Goal: Find contact information: Find contact information

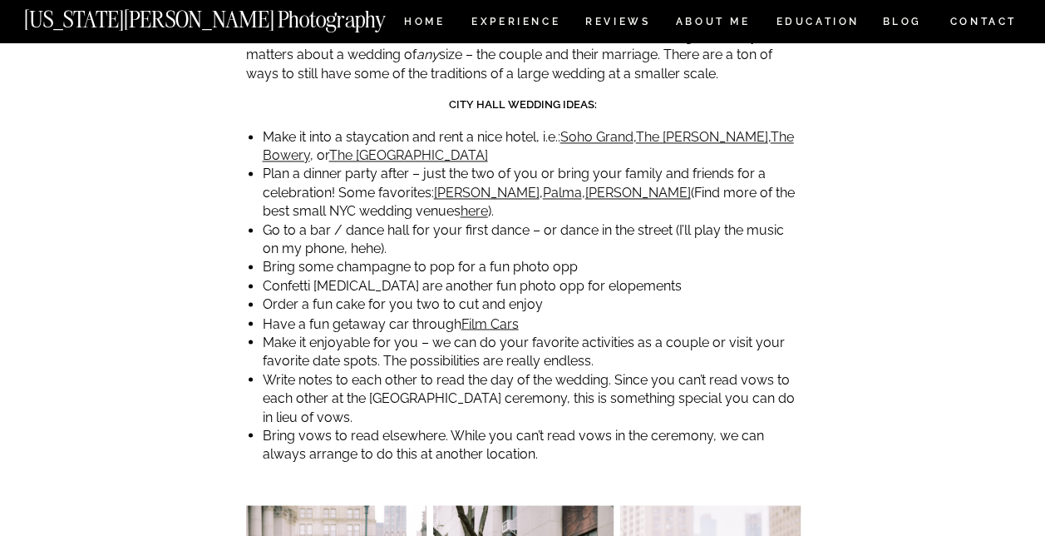
scroll to position [4385, 0]
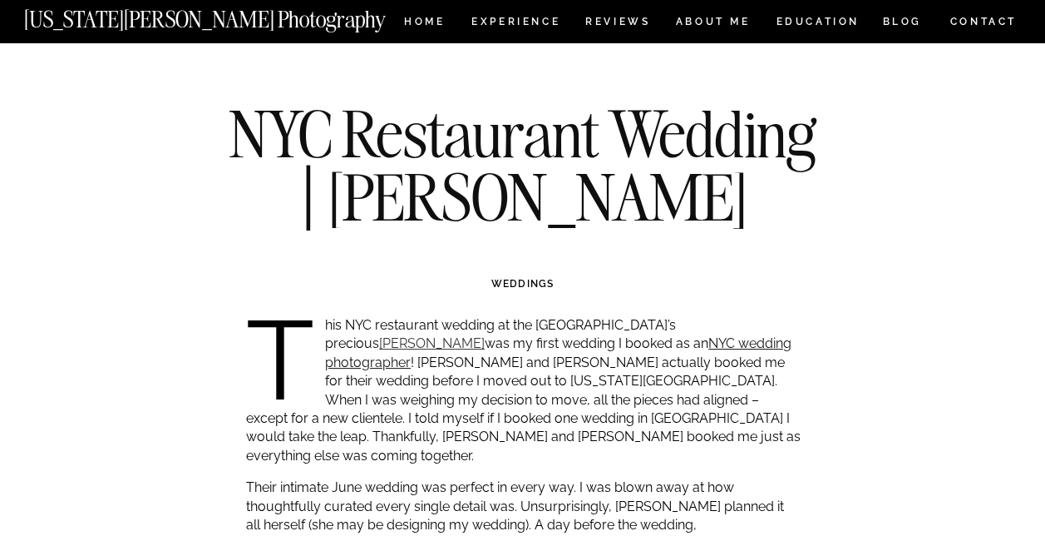
click at [485, 335] on link "[PERSON_NAME]" at bounding box center [432, 343] width 106 height 16
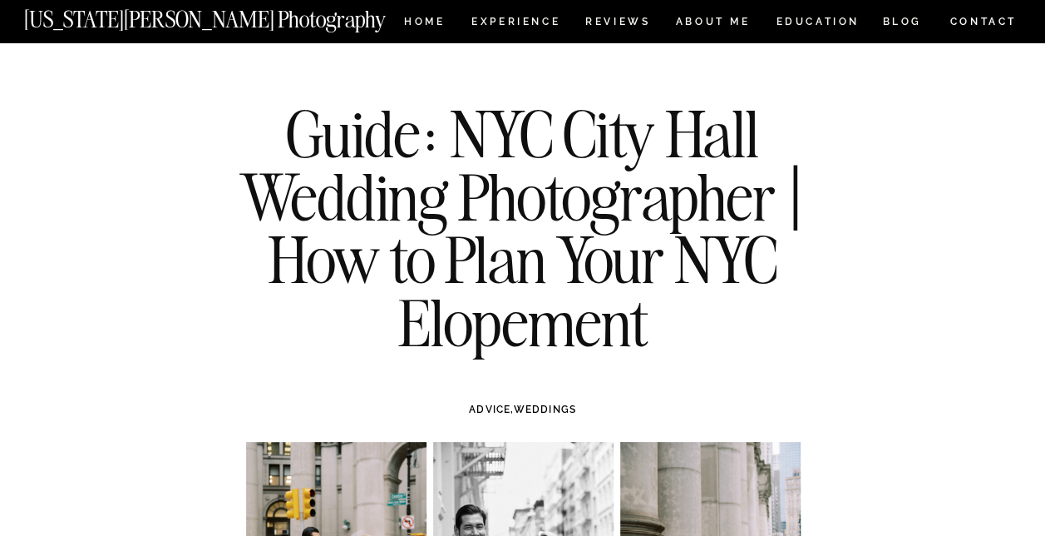
click at [995, 26] on nav "CONTACT" at bounding box center [983, 21] width 69 height 18
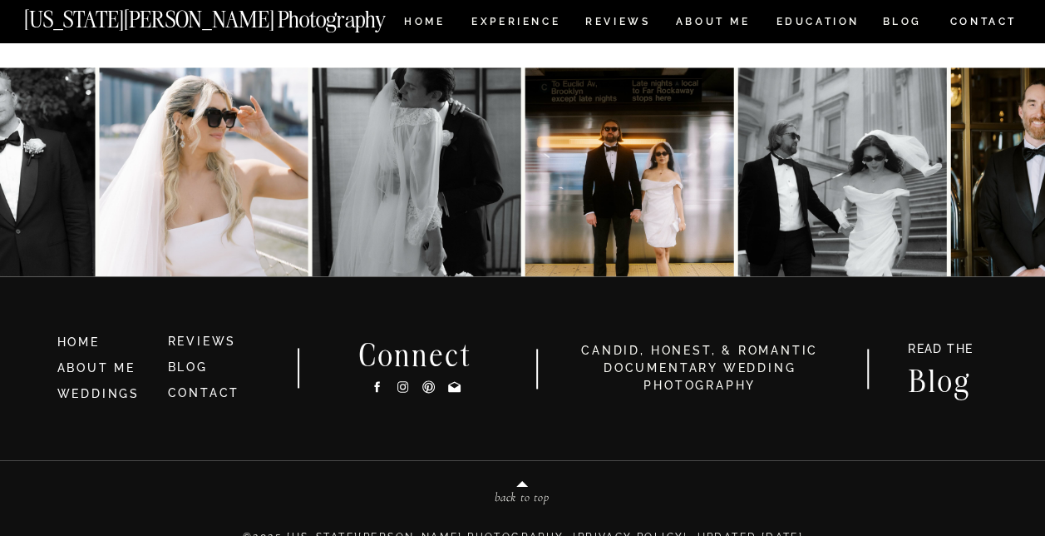
scroll to position [1057, 0]
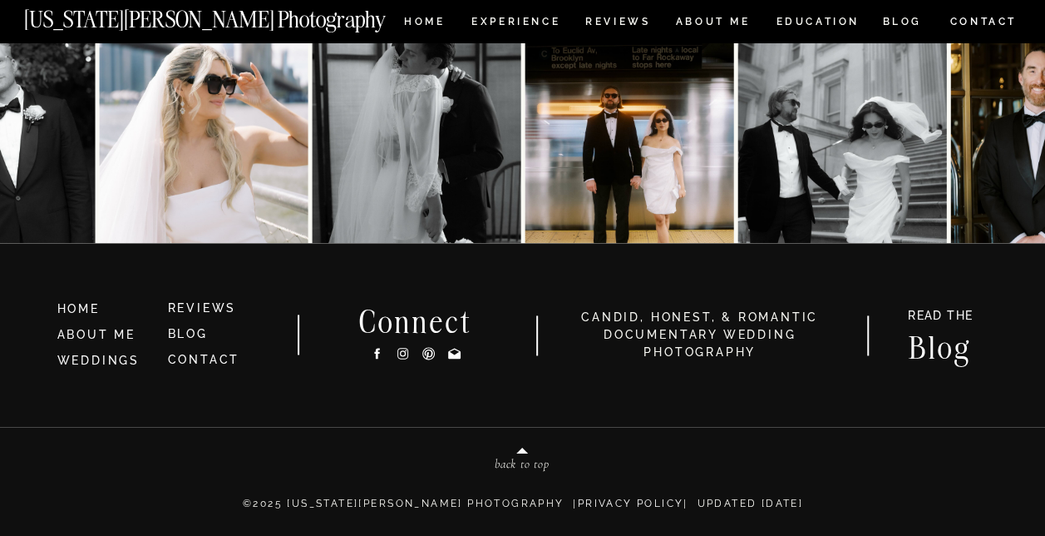
click at [402, 350] on icon at bounding box center [402, 353] width 6 height 6
